Goal: Use online tool/utility: Utilize a website feature to perform a specific function

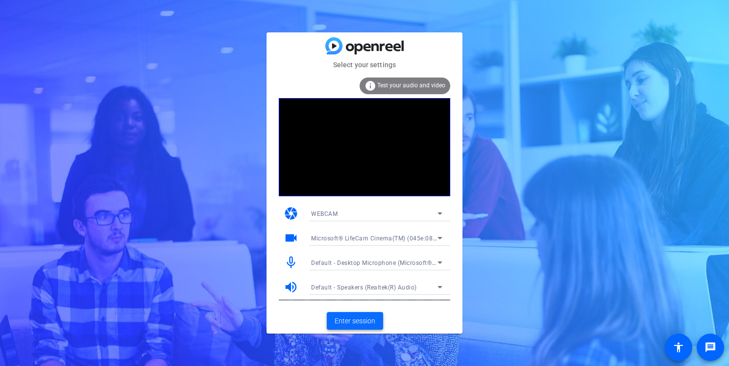
click at [367, 320] on span "Enter session" at bounding box center [355, 321] width 41 height 10
click at [337, 240] on span "Microsoft® LifeCam Cinema(TM) (045e:0812)" at bounding box center [376, 238] width 131 height 8
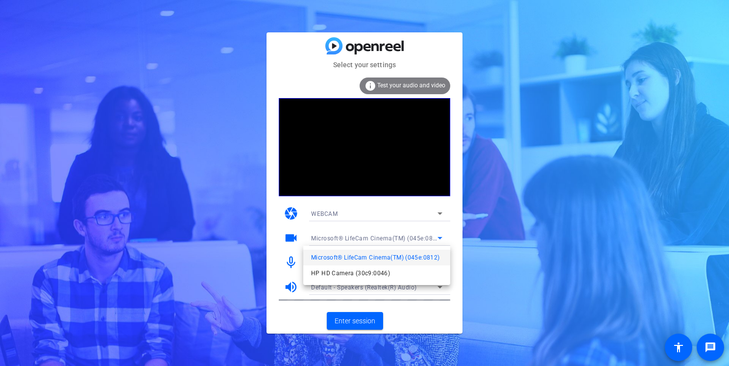
click at [357, 324] on div at bounding box center [364, 183] width 729 height 366
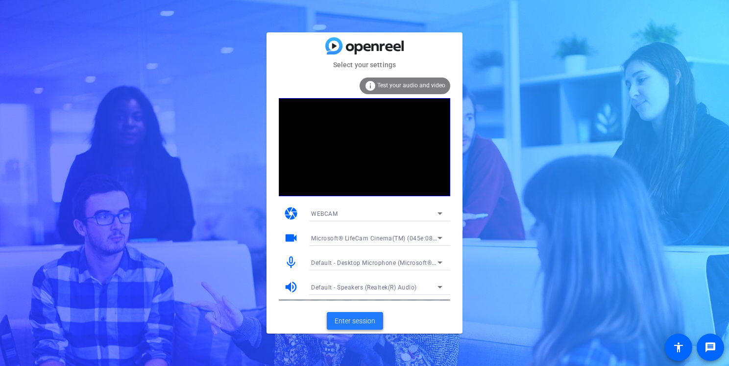
click at [345, 314] on span at bounding box center [355, 321] width 56 height 24
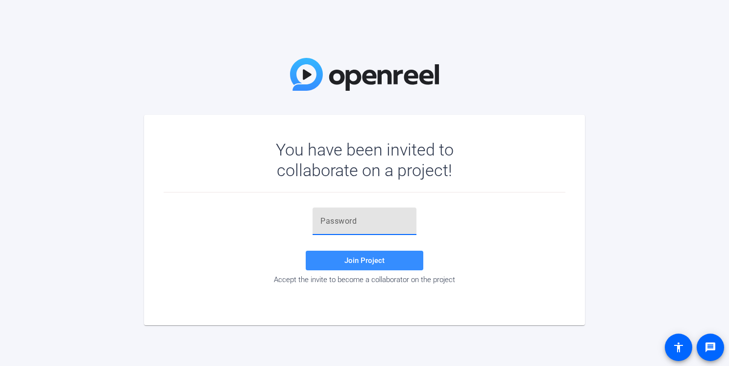
click at [361, 220] on input "text" at bounding box center [365, 221] width 88 height 12
paste input "vM;DZa"
type input "vM;DZa"
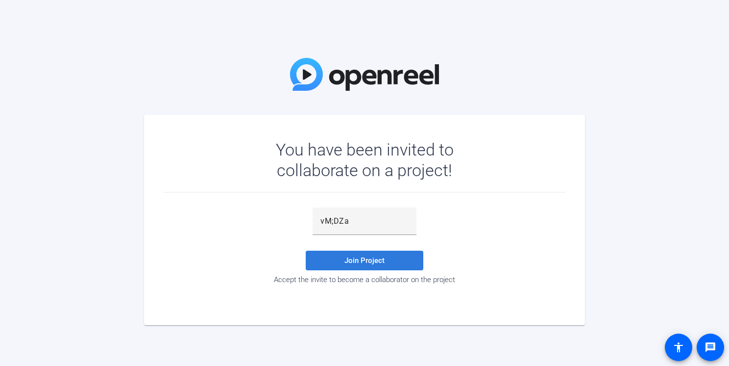
click at [362, 254] on span at bounding box center [365, 260] width 118 height 24
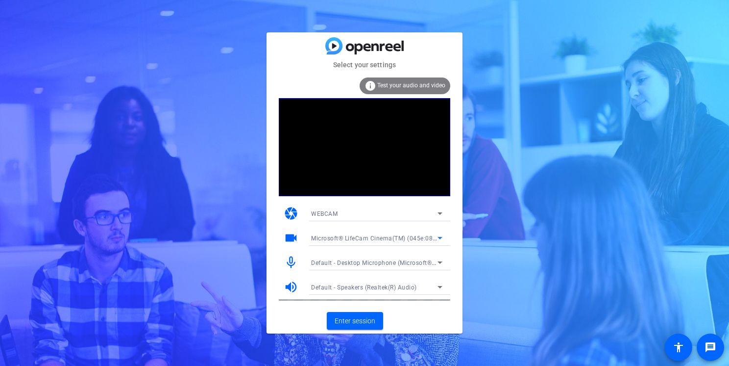
click at [361, 239] on span "Microsoft® LifeCam Cinema(TM) (045e:0812)" at bounding box center [376, 238] width 131 height 8
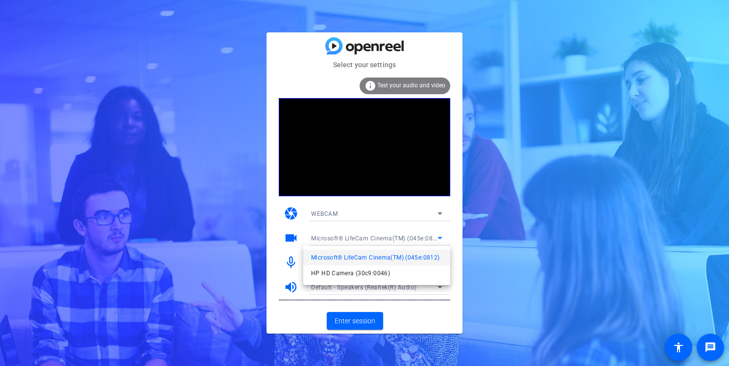
click at [354, 321] on div at bounding box center [364, 183] width 729 height 366
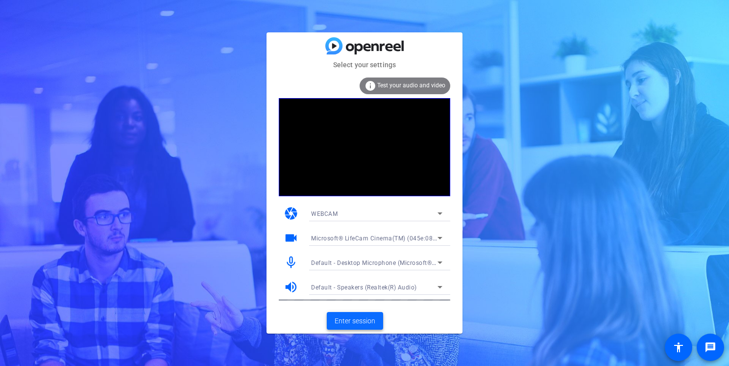
click at [354, 317] on span "Enter session" at bounding box center [355, 321] width 41 height 10
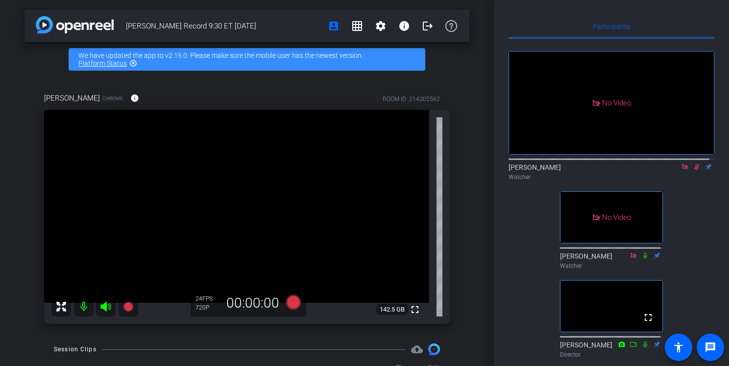
click at [693, 170] on icon at bounding box center [697, 166] width 8 height 7
click at [694, 170] on icon at bounding box center [697, 166] width 8 height 7
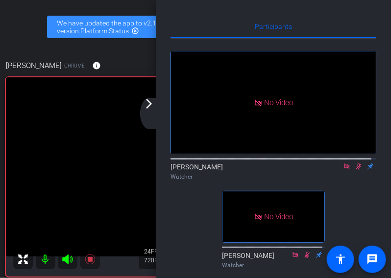
click at [148, 103] on mat-icon "arrow_forward_ios" at bounding box center [149, 104] width 12 height 12
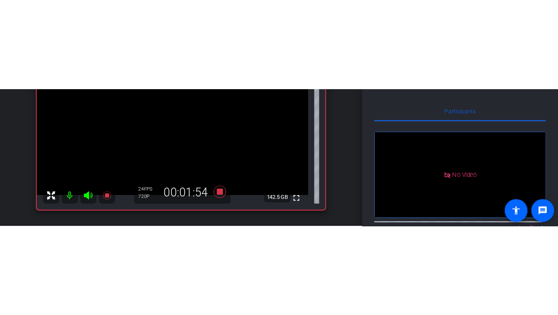
scroll to position [147, 0]
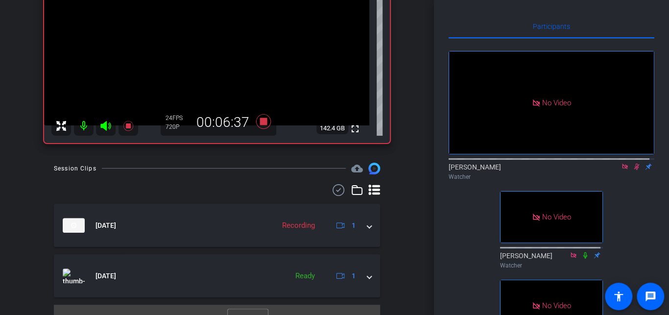
click at [634, 170] on icon at bounding box center [637, 166] width 8 height 7
click at [633, 170] on icon at bounding box center [637, 166] width 8 height 7
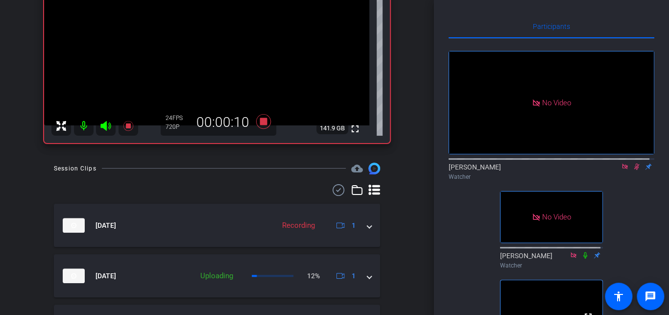
click at [635, 170] on icon at bounding box center [637, 167] width 5 height 6
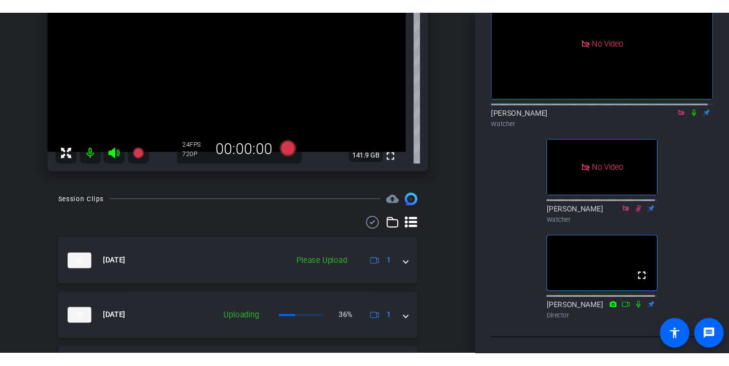
scroll to position [93, 0]
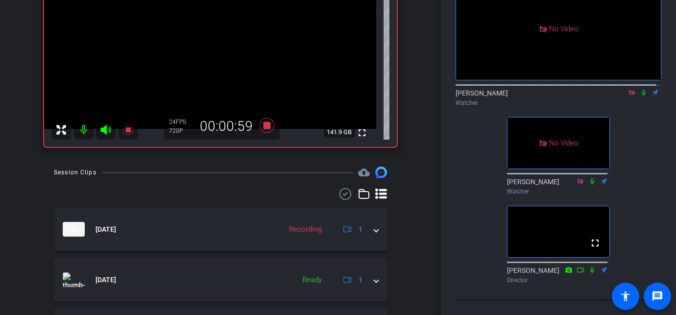
click at [640, 89] on icon at bounding box center [644, 92] width 8 height 7
click at [254, 192] on div at bounding box center [220, 194] width 333 height 12
click at [640, 89] on icon at bounding box center [644, 92] width 8 height 7
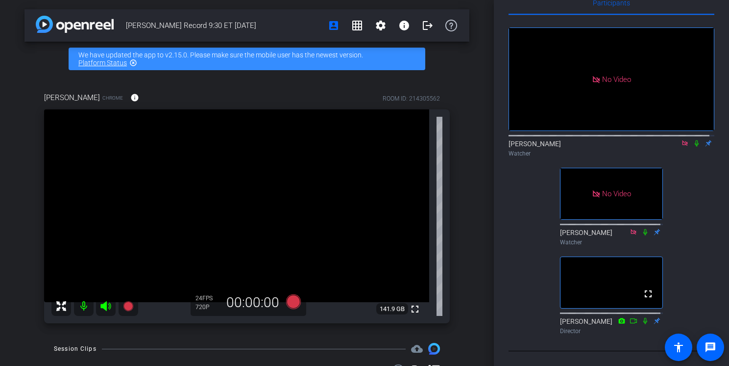
scroll to position [0, 0]
